Goal: Obtain resource: Obtain resource

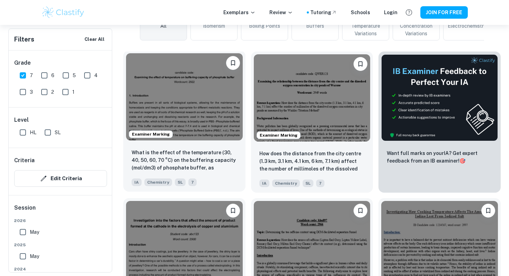
scroll to position [0, 0]
click at [213, 142] on div "Examiner Marking" at bounding box center [184, 97] width 122 height 93
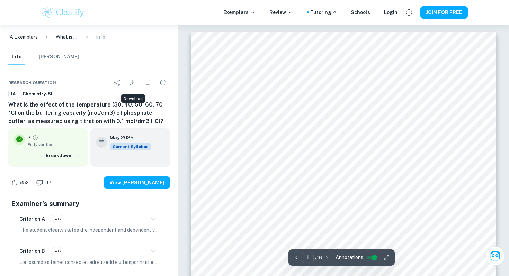
click at [133, 83] on icon "Download" at bounding box center [132, 82] width 5 height 5
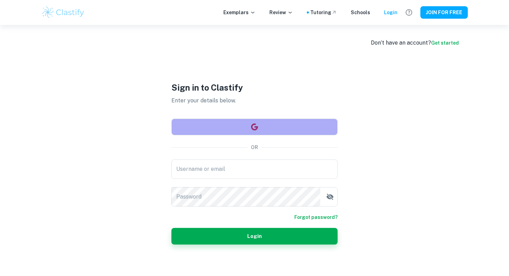
click at [235, 126] on button "button" at bounding box center [254, 127] width 166 height 17
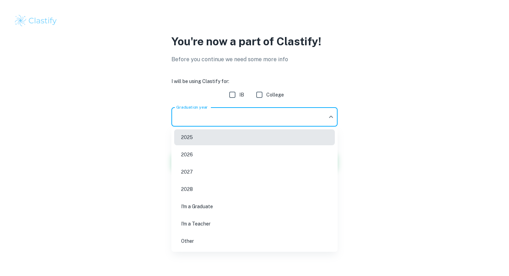
click at [302, 122] on body "We value your privacy We use cookies to enhance your browsing experience, serve…" at bounding box center [254, 138] width 509 height 276
click at [259, 154] on li "2026" at bounding box center [254, 155] width 161 height 16
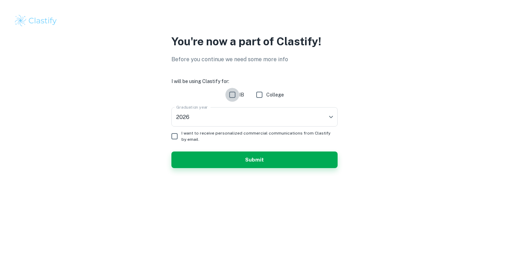
click at [234, 99] on input "IB" at bounding box center [232, 95] width 14 height 14
checkbox input "true"
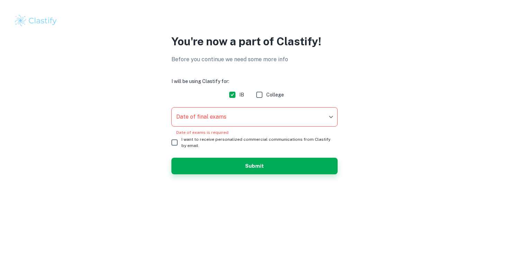
click at [215, 116] on body "We value your privacy We use cookies to enhance your browsing experience, serve…" at bounding box center [254, 138] width 509 height 276
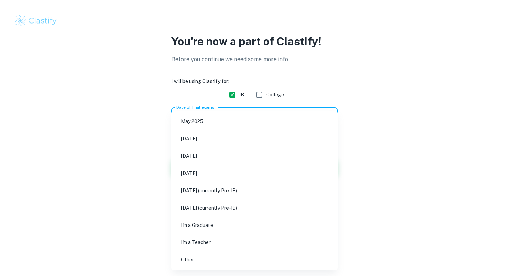
click at [210, 155] on li "May 2026" at bounding box center [254, 156] width 161 height 16
type input "M26"
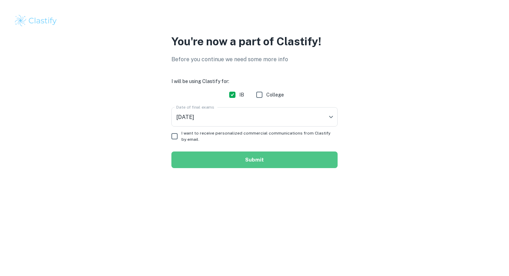
click at [191, 156] on button "Submit" at bounding box center [254, 160] width 166 height 17
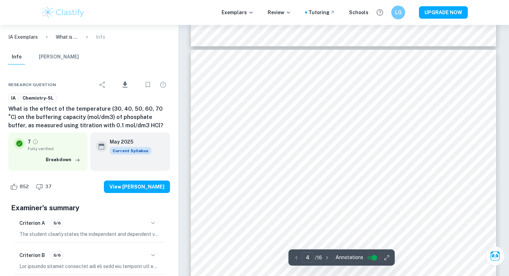
scroll to position [1361, 0]
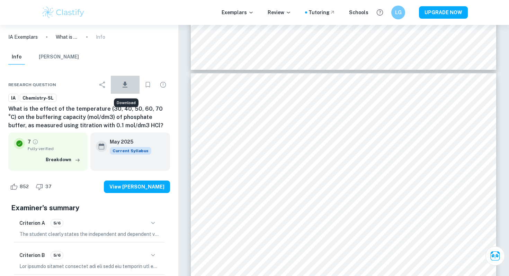
click at [128, 83] on icon "Download" at bounding box center [125, 85] width 8 height 8
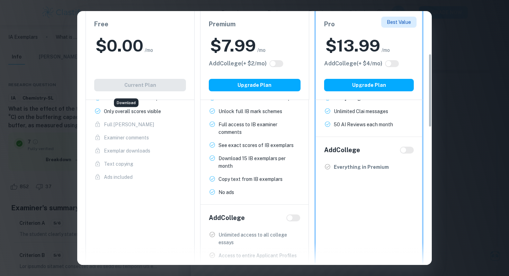
scroll to position [149, 0]
click at [458, 38] on div "Easily Ace Your IB Coursework & Crush College Essays. Get Clastify Premium Get …" at bounding box center [254, 138] width 509 height 276
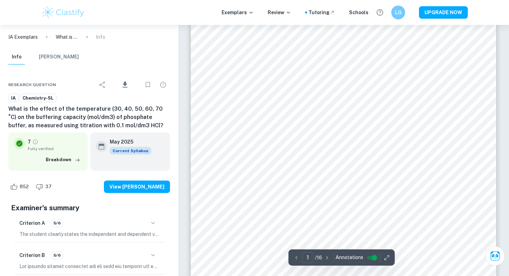
scroll to position [0, 0]
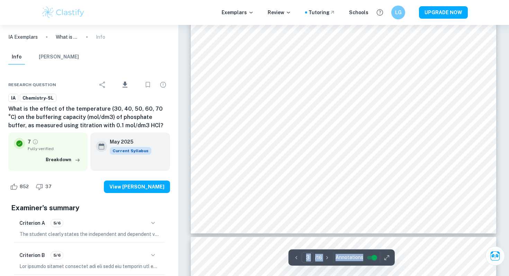
scroll to position [1241, 0]
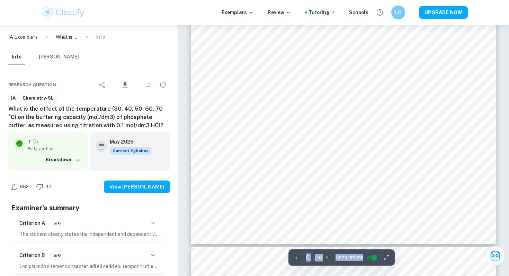
type input "7"
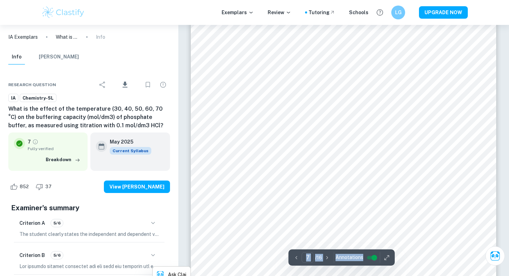
scroll to position [2762, 0]
